Goal: Task Accomplishment & Management: Use online tool/utility

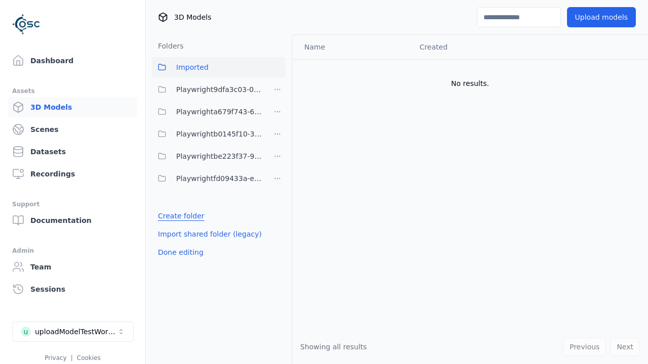
click at [178, 216] on link "Create folder" at bounding box center [181, 216] width 47 height 10
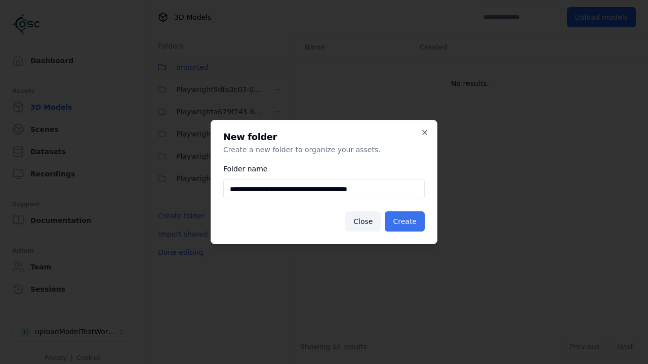
type input "**********"
click at [406, 222] on button "Create" at bounding box center [405, 222] width 40 height 20
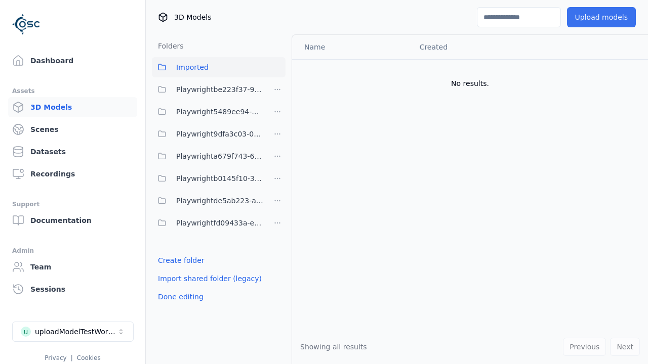
click at [208, 112] on span "Playwright5489ee94-77c0-4cdc-8ec7-0072a5d2a389" at bounding box center [219, 112] width 87 height 12
click at [604, 17] on button "Upload models" at bounding box center [601, 17] width 69 height 20
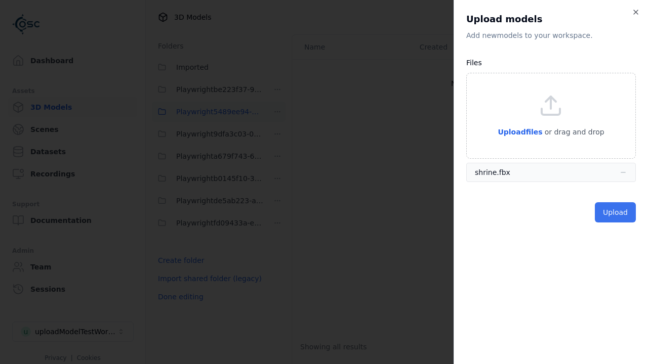
click at [616, 213] on button "Upload" at bounding box center [615, 212] width 41 height 20
